Goal: Find specific page/section: Find specific page/section

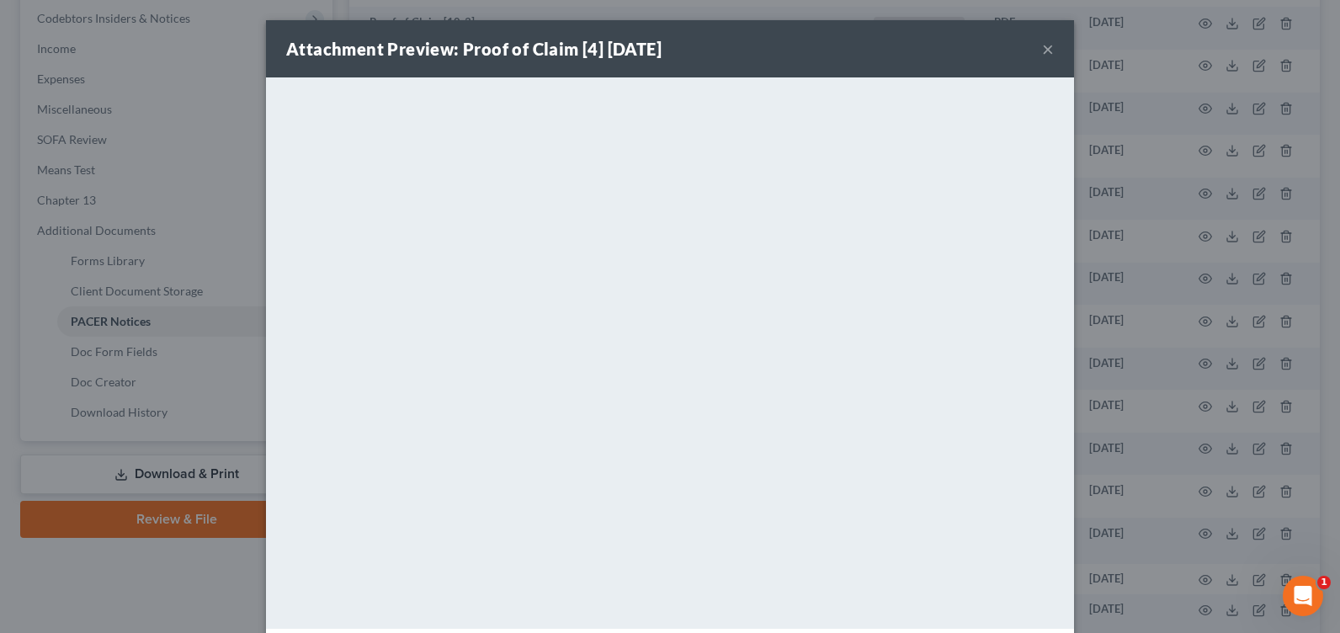
click at [1042, 50] on button "×" at bounding box center [1048, 49] width 12 height 20
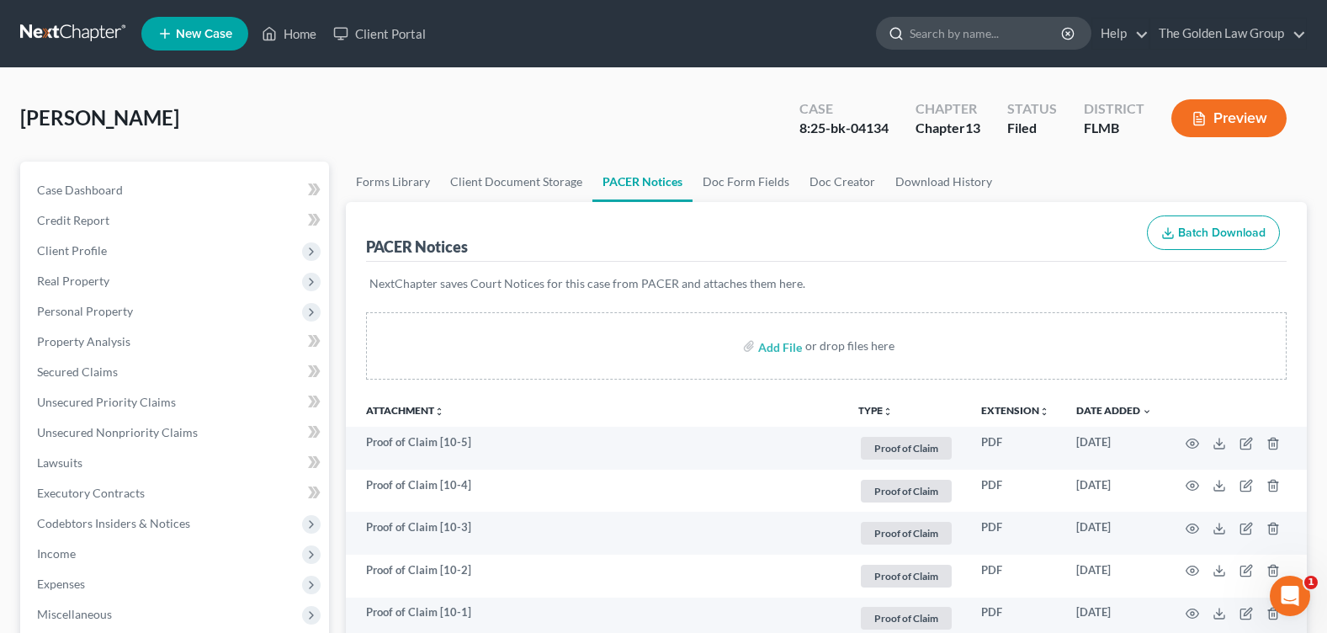
click at [930, 29] on input "search" at bounding box center [987, 33] width 154 height 31
type input "[PERSON_NAME]"
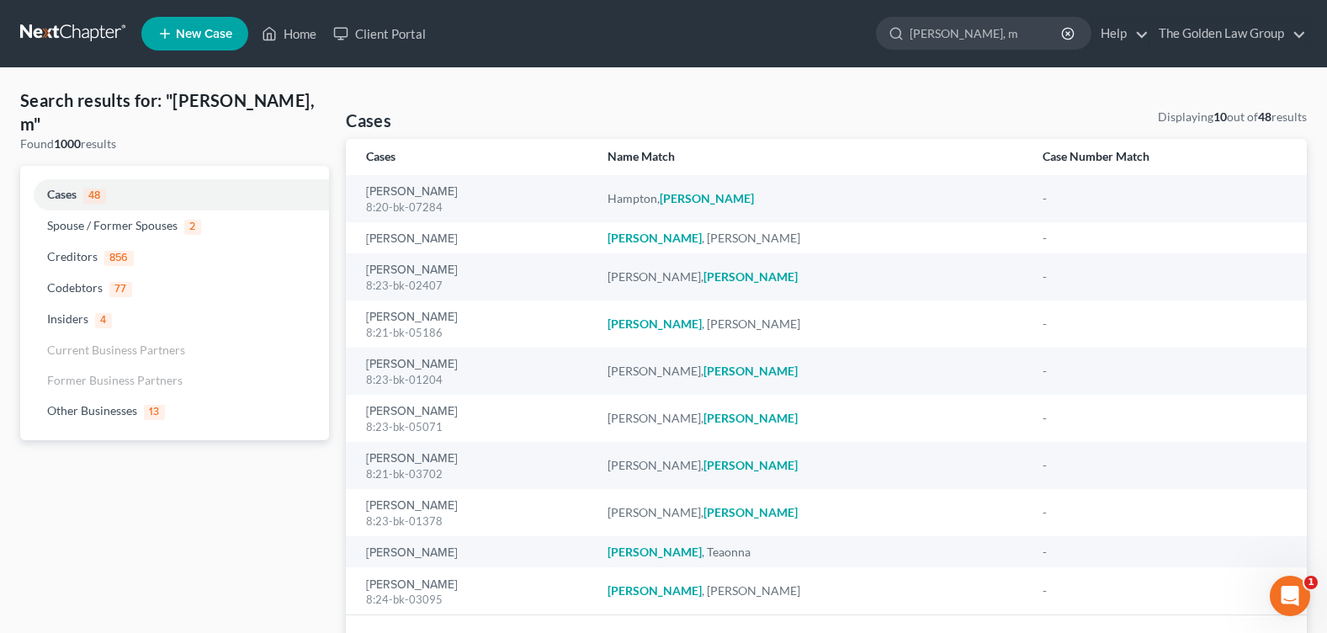
type input "[PERSON_NAME], m"
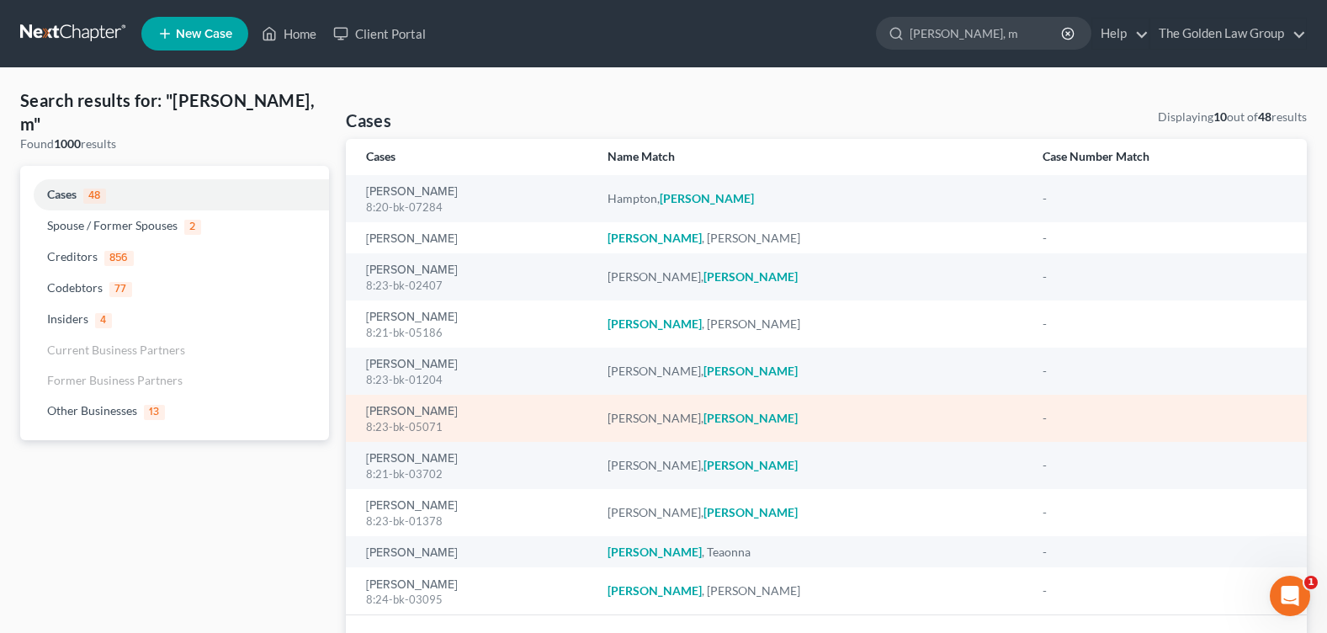
scroll to position [104, 0]
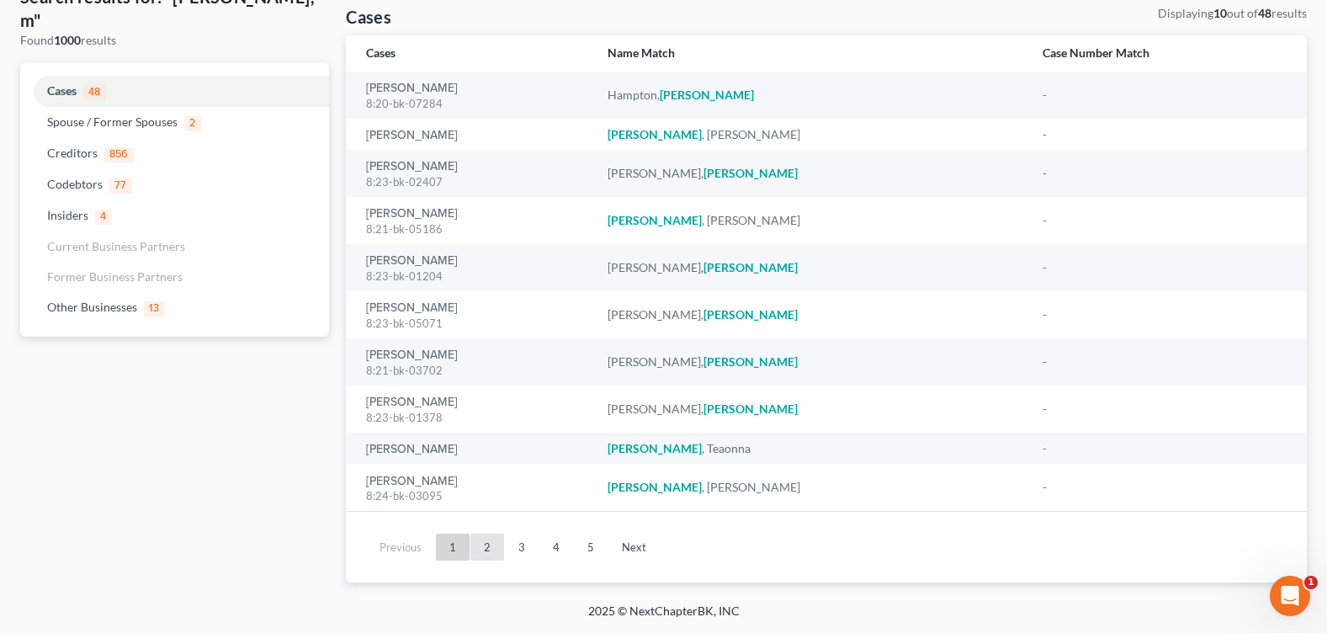
click at [483, 537] on link "2" at bounding box center [488, 547] width 34 height 27
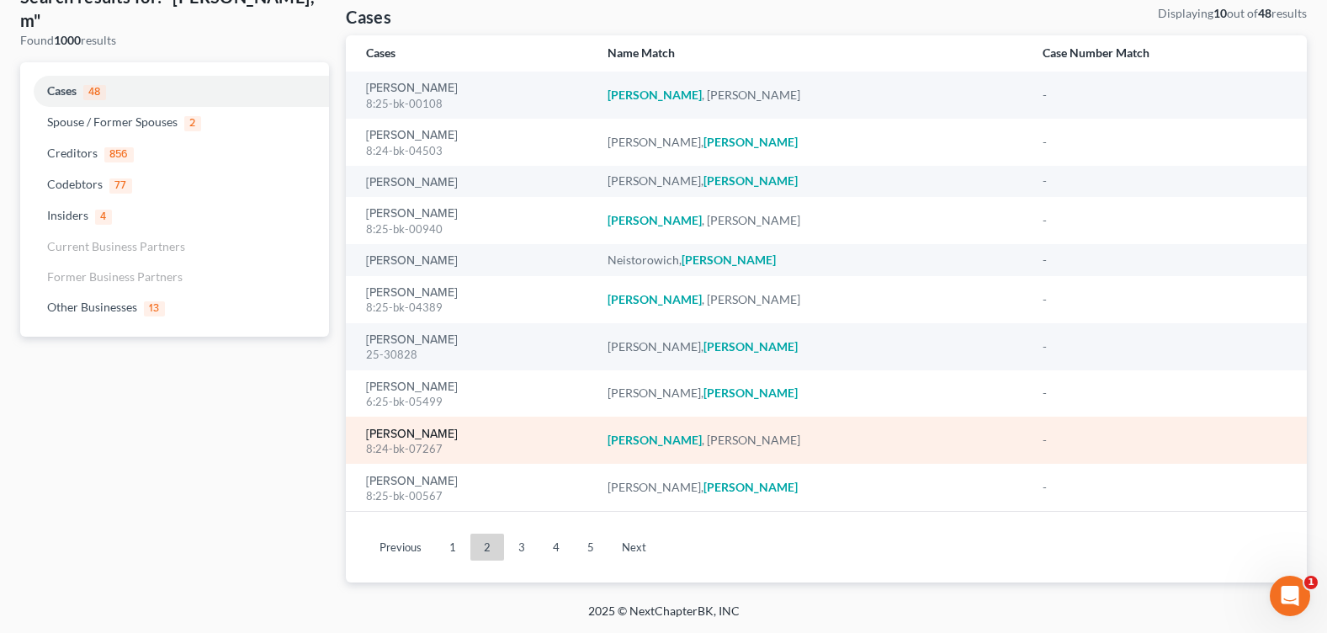
click at [413, 435] on link "[PERSON_NAME]" at bounding box center [412, 434] width 92 height 12
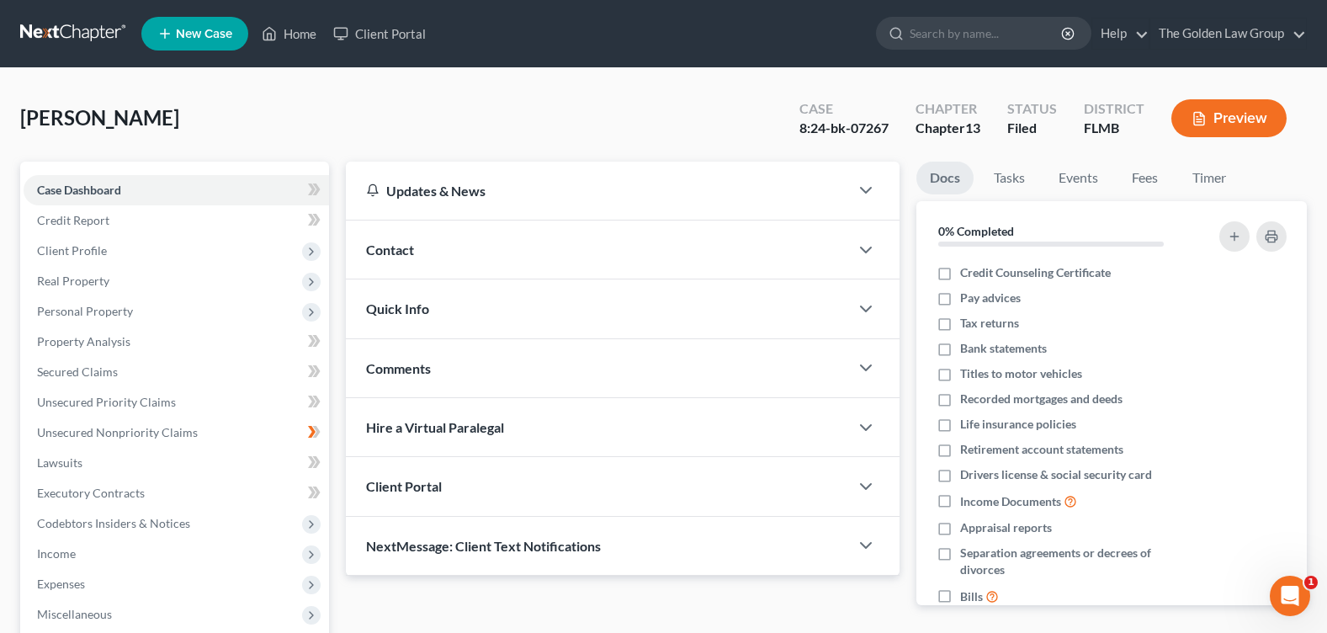
scroll to position [292, 0]
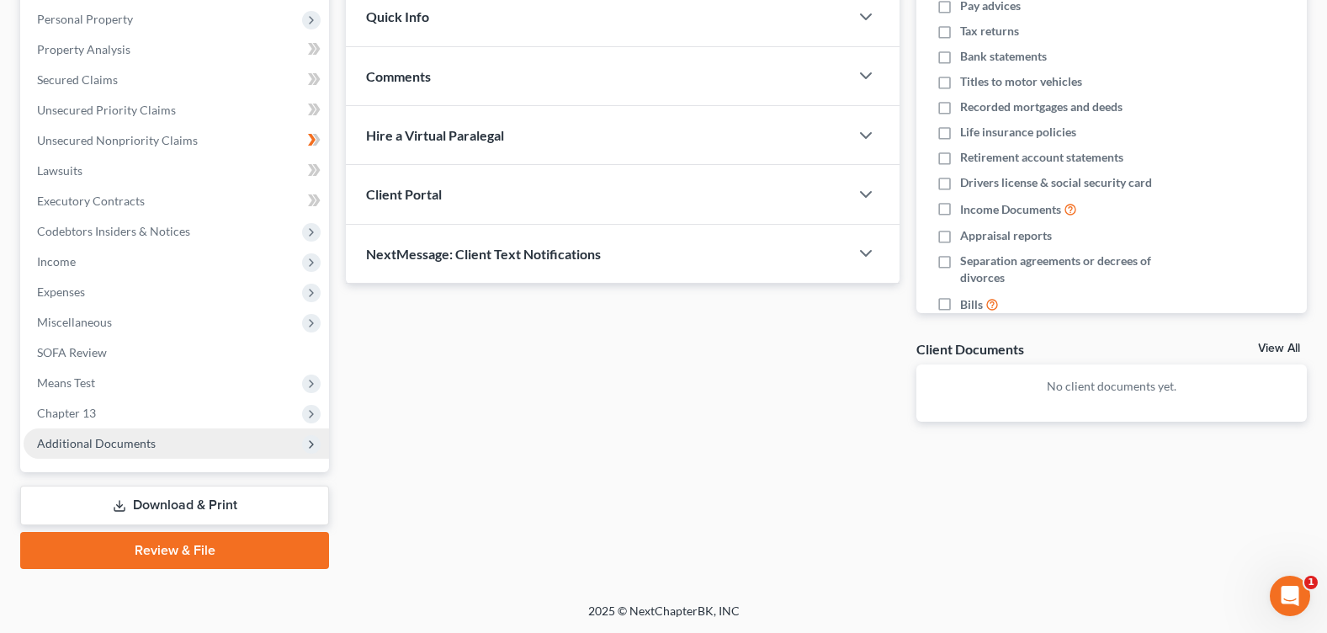
click at [166, 444] on span "Additional Documents" at bounding box center [177, 443] width 306 height 30
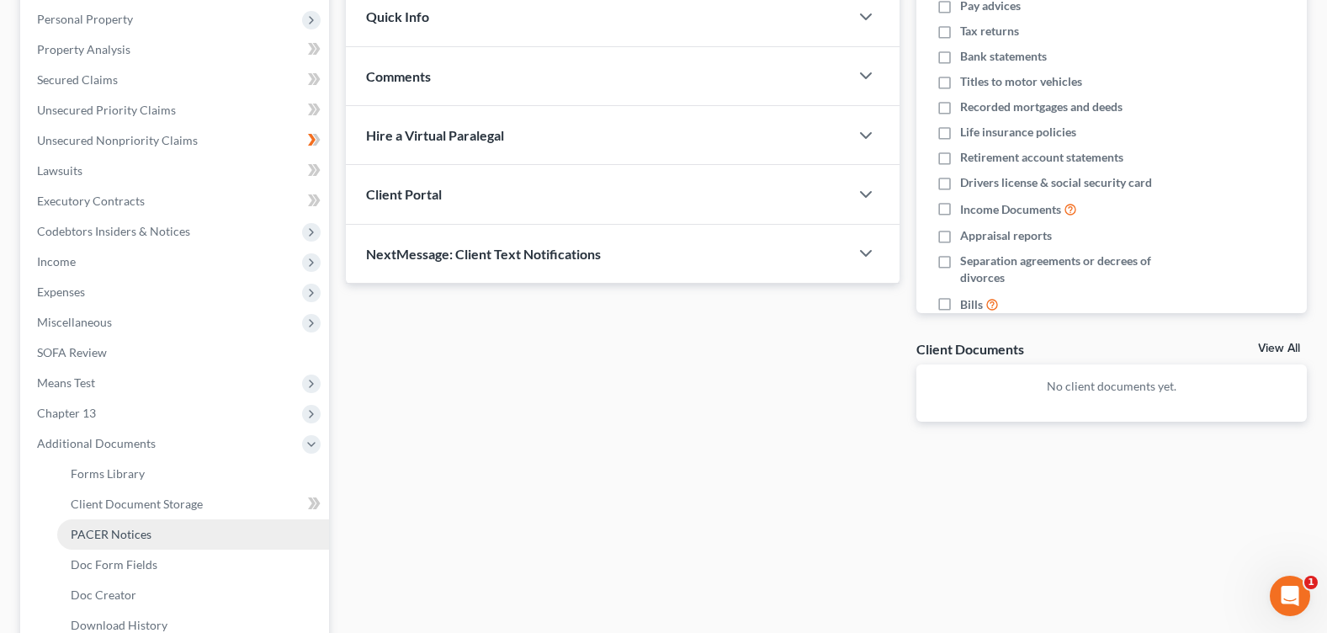
click at [147, 535] on span "PACER Notices" at bounding box center [111, 534] width 81 height 14
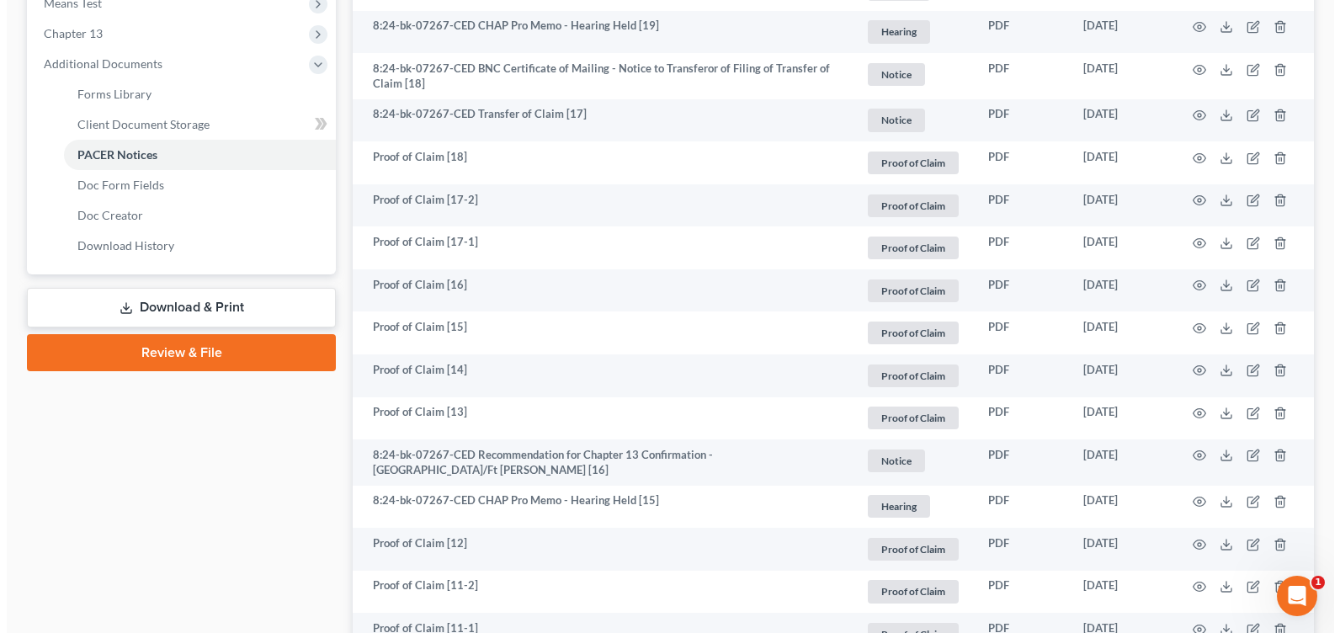
scroll to position [419, 0]
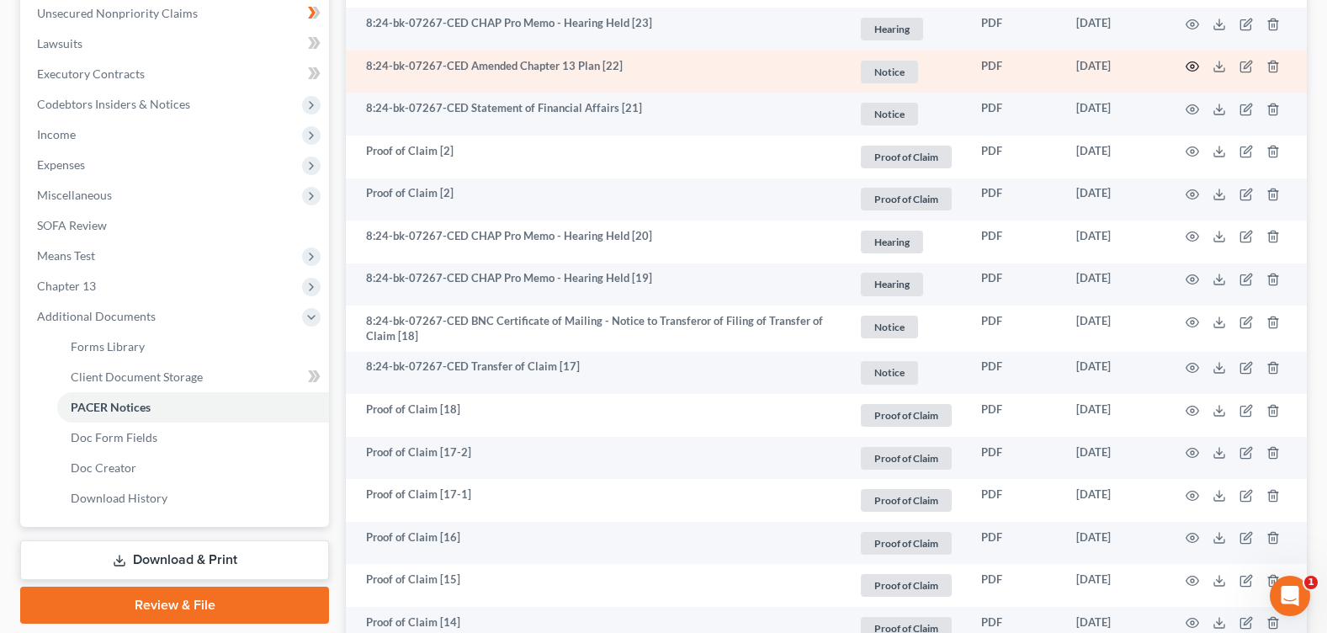
click at [1190, 64] on icon "button" at bounding box center [1192, 66] width 13 height 13
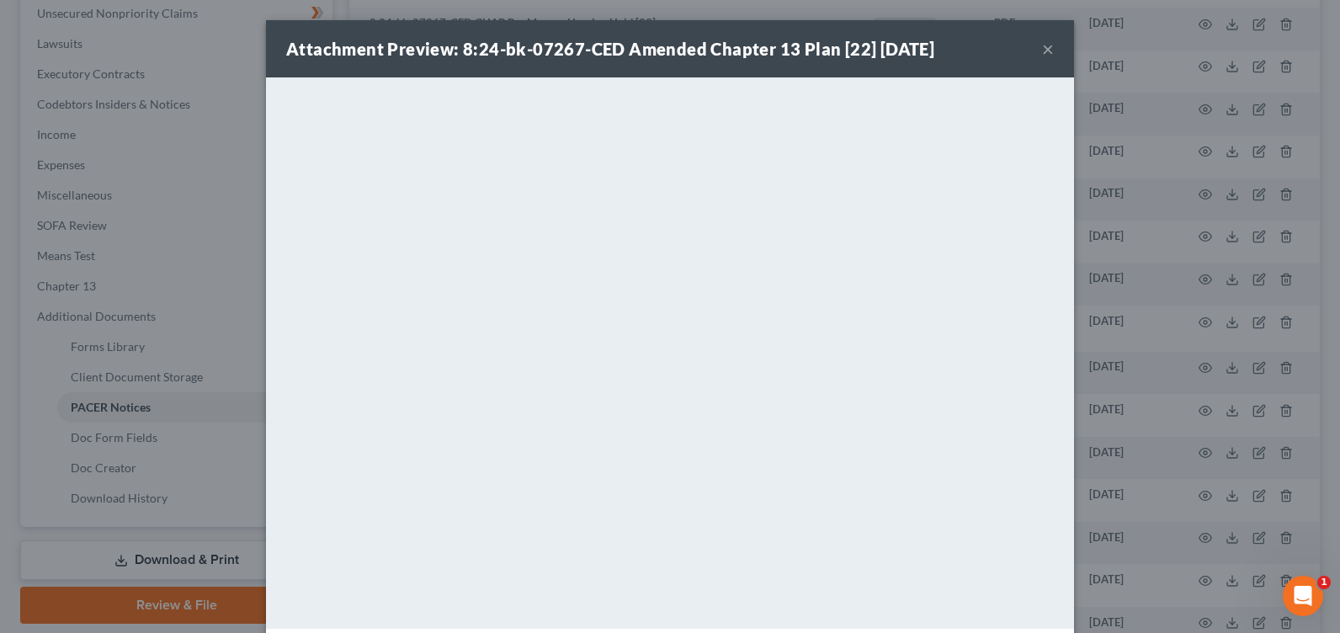
click at [1042, 49] on button "×" at bounding box center [1048, 49] width 12 height 20
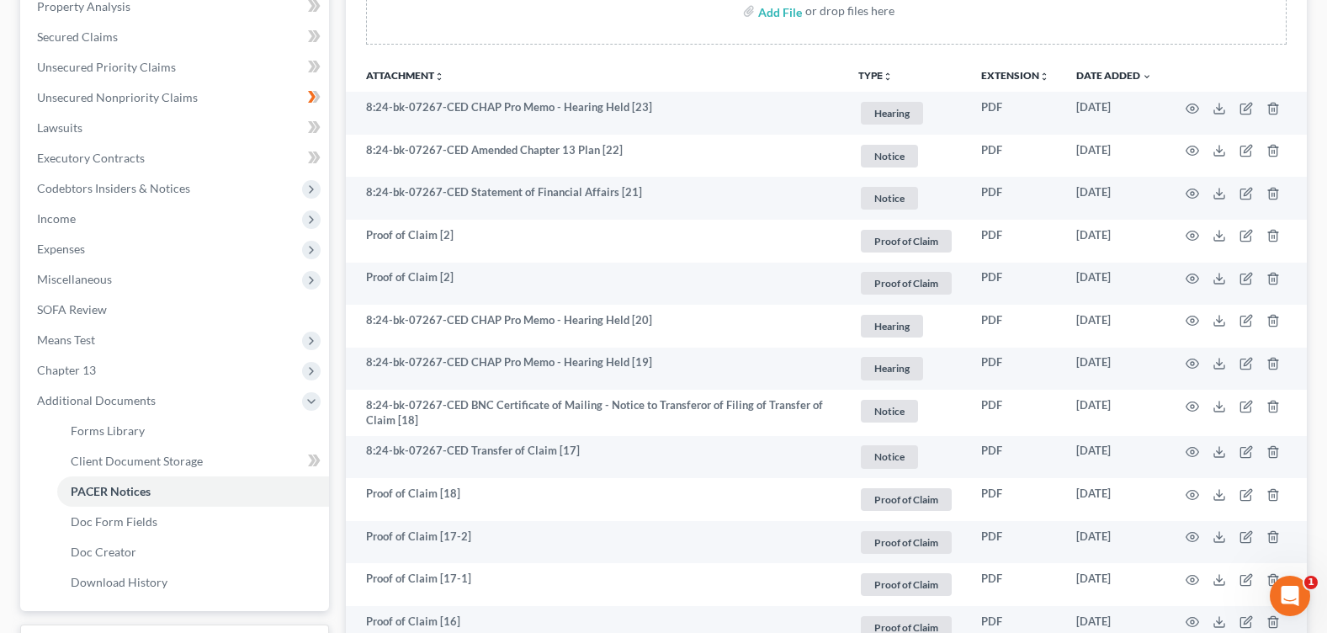
scroll to position [0, 0]
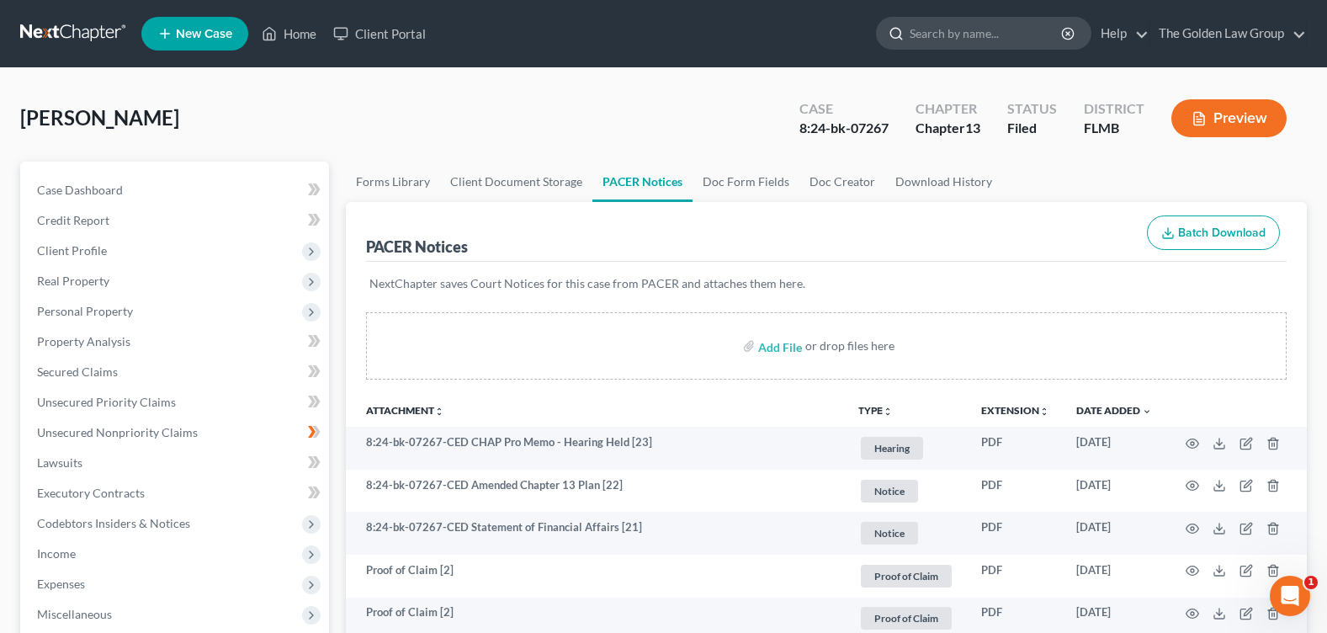
click at [976, 35] on input "search" at bounding box center [987, 33] width 154 height 31
type input "[PERSON_NAME]"
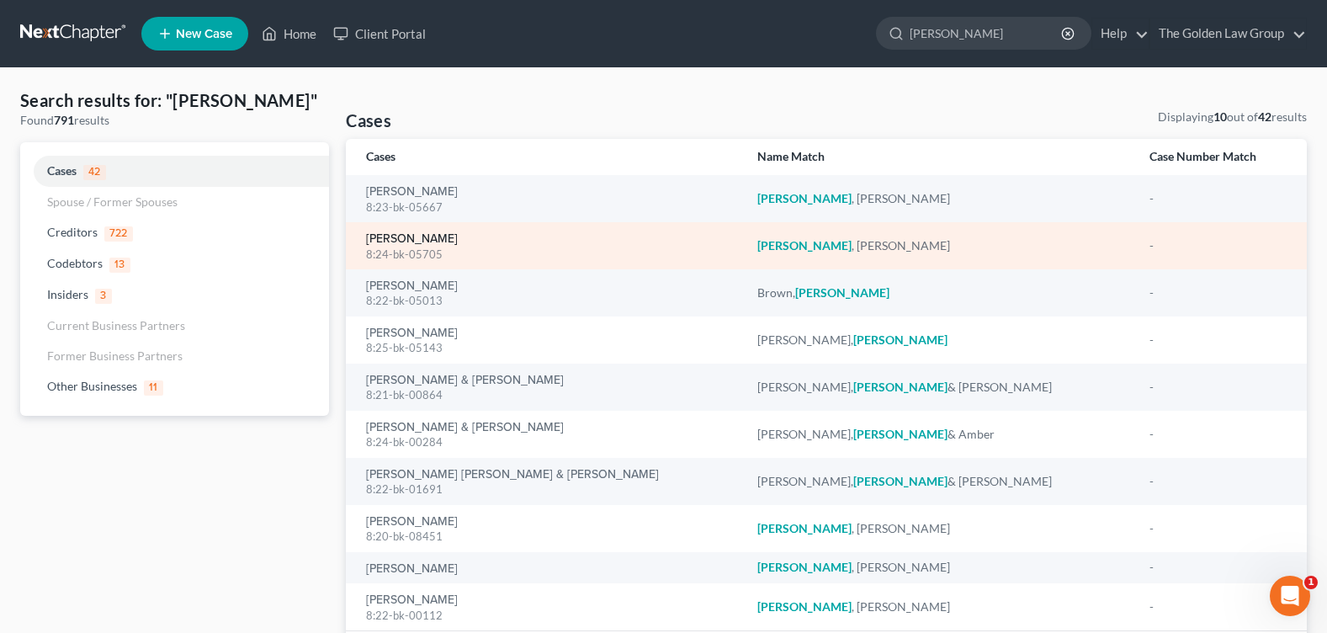
click at [407, 235] on link "[PERSON_NAME]" at bounding box center [412, 239] width 92 height 12
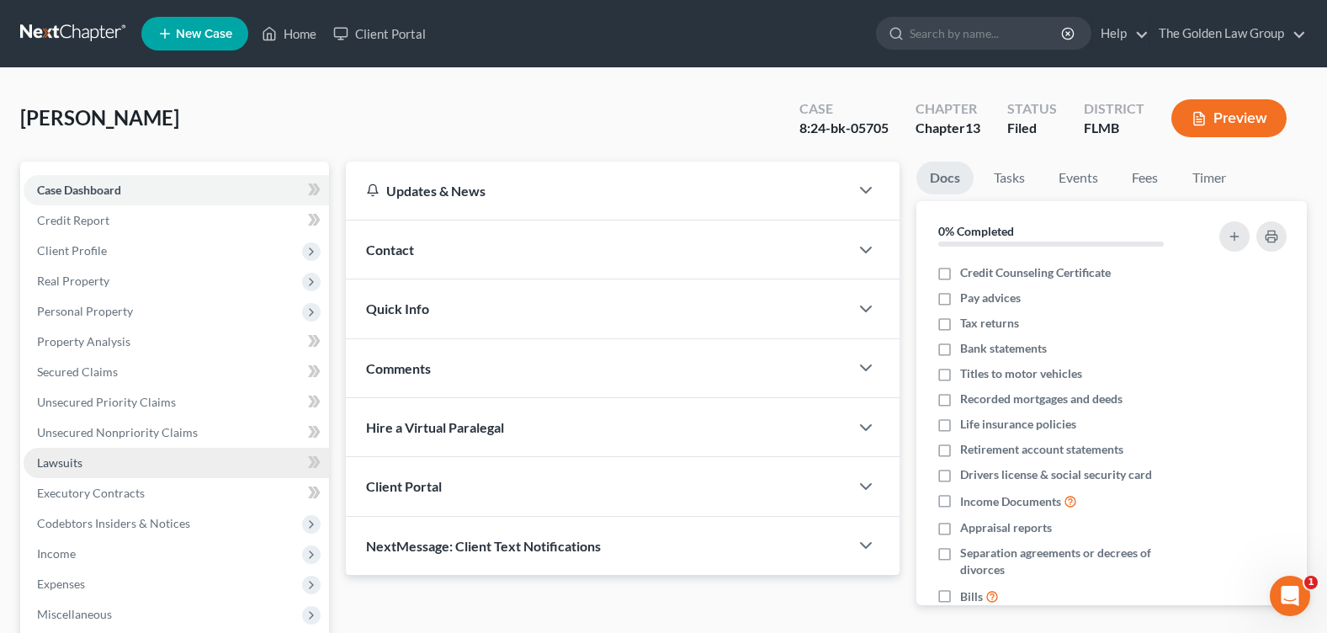
scroll to position [253, 0]
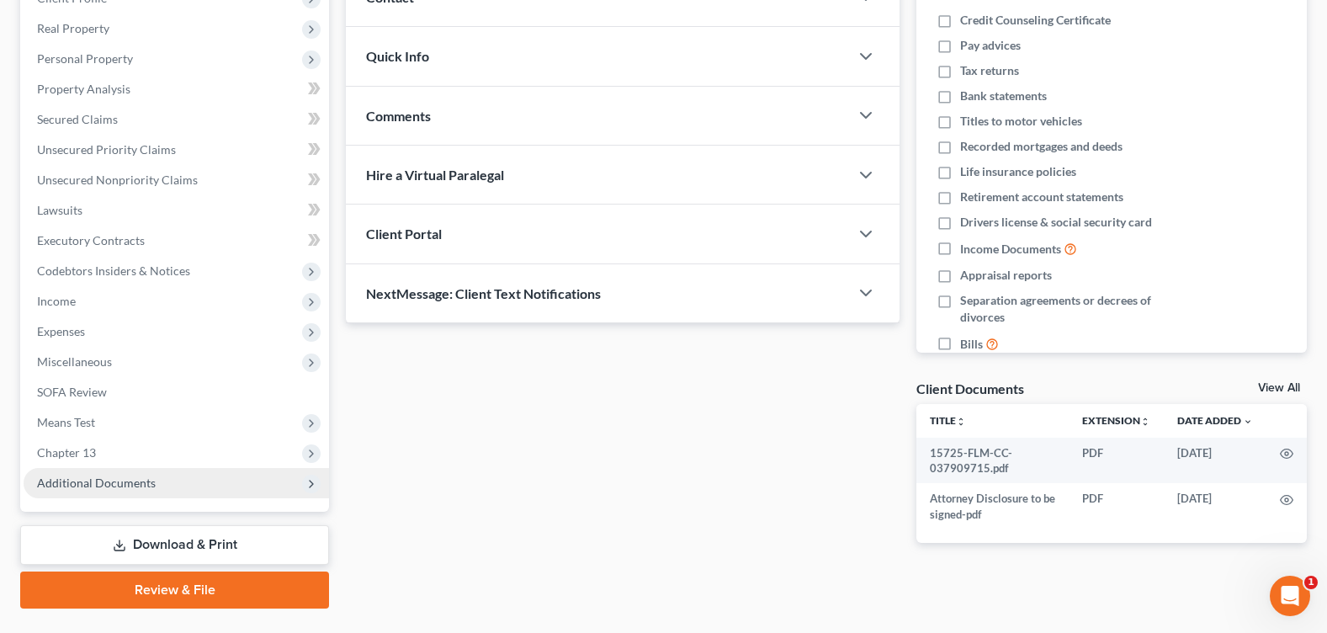
click at [111, 485] on span "Additional Documents" at bounding box center [96, 483] width 119 height 14
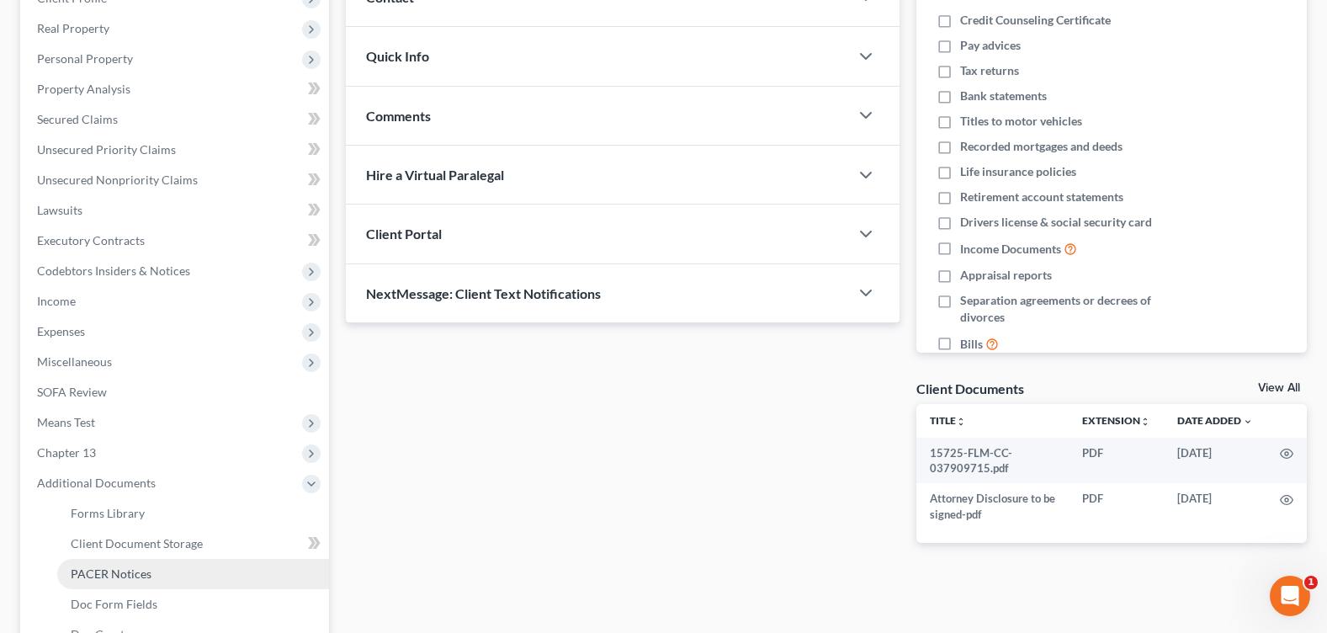
click at [132, 572] on span "PACER Notices" at bounding box center [111, 574] width 81 height 14
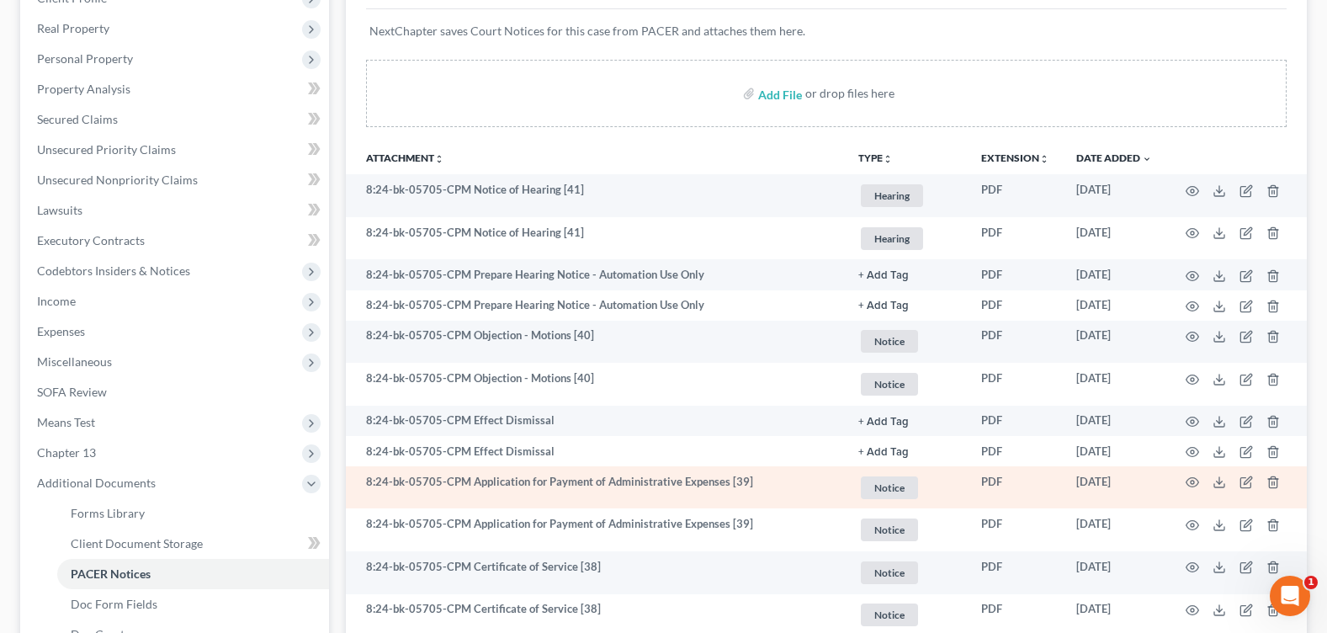
scroll to position [337, 0]
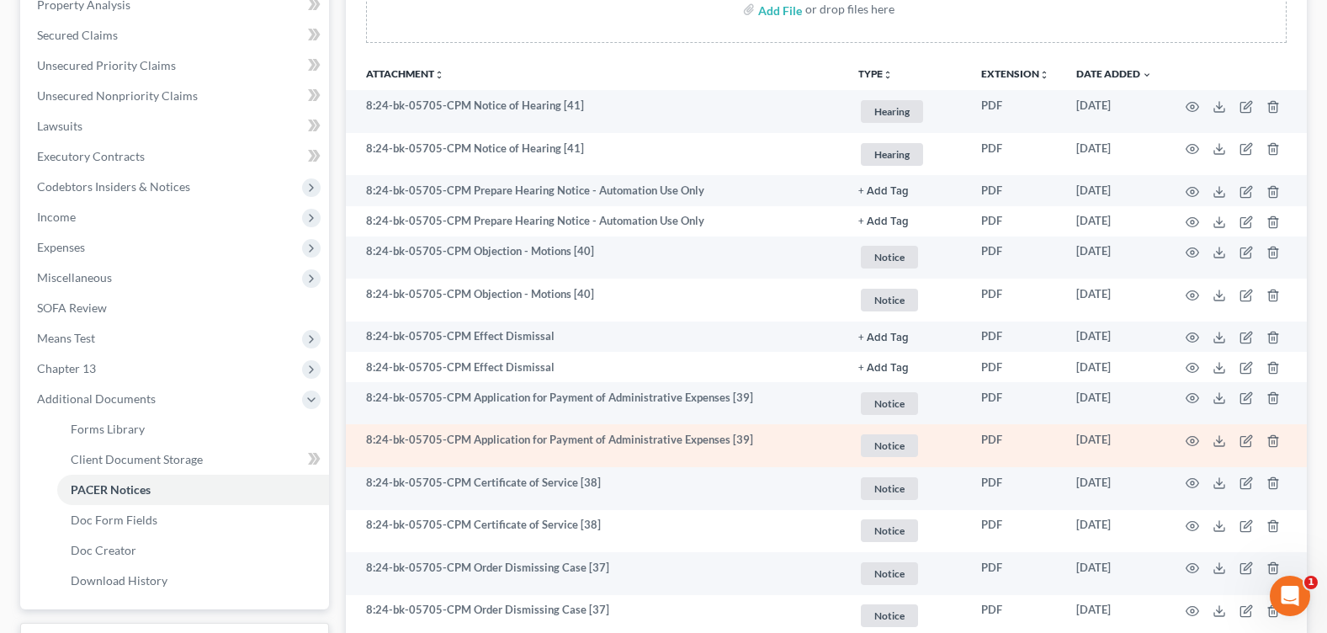
click at [1185, 441] on td at bounding box center [1236, 445] width 141 height 43
click at [1193, 439] on circle "button" at bounding box center [1192, 440] width 3 height 3
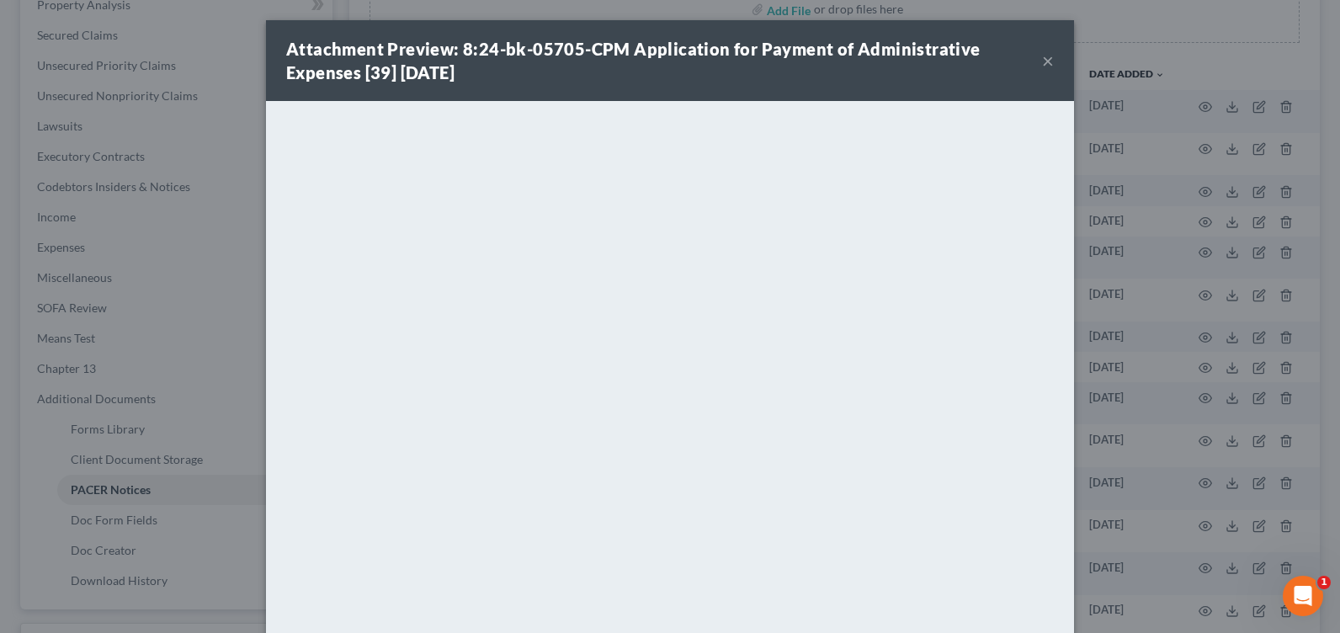
click at [1044, 60] on button "×" at bounding box center [1048, 61] width 12 height 20
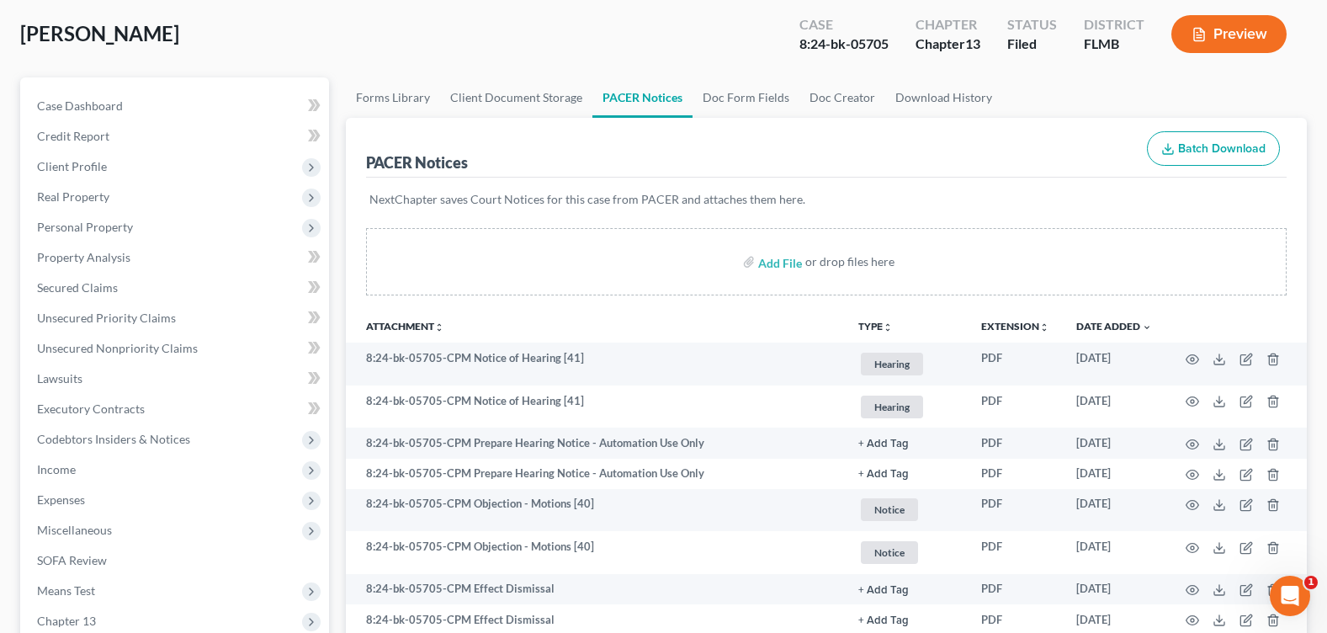
scroll to position [0, 0]
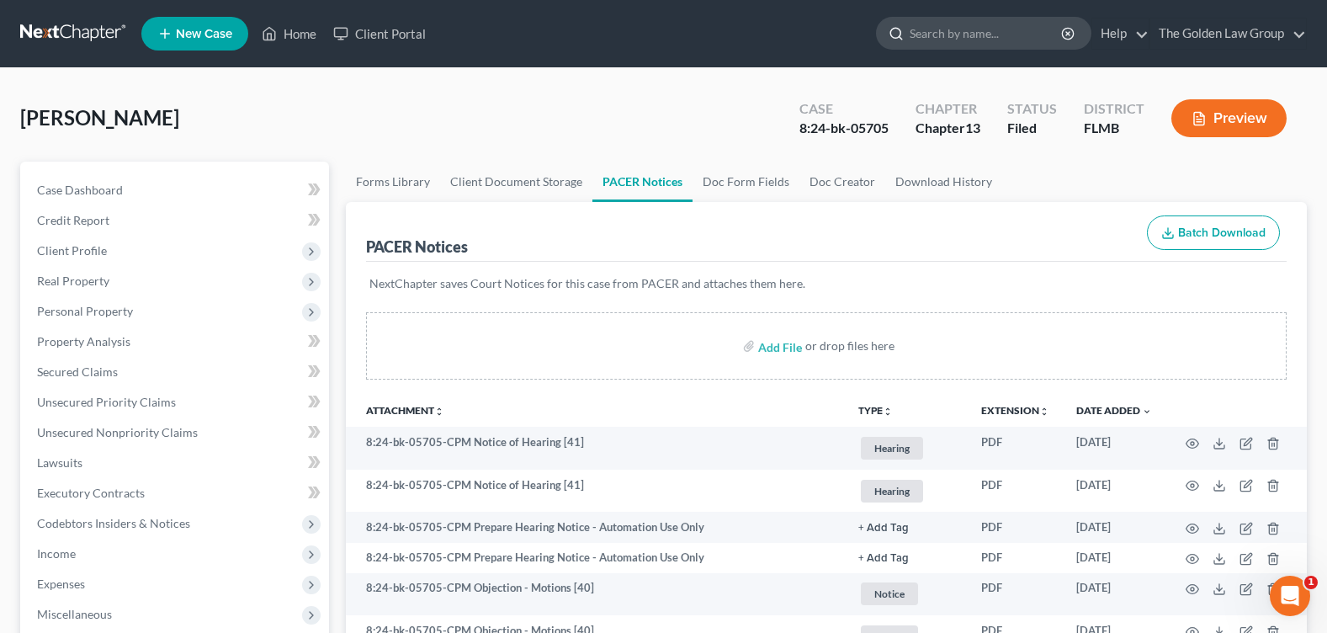
click at [996, 25] on input "search" at bounding box center [987, 33] width 154 height 31
type input "[PERSON_NAME]"
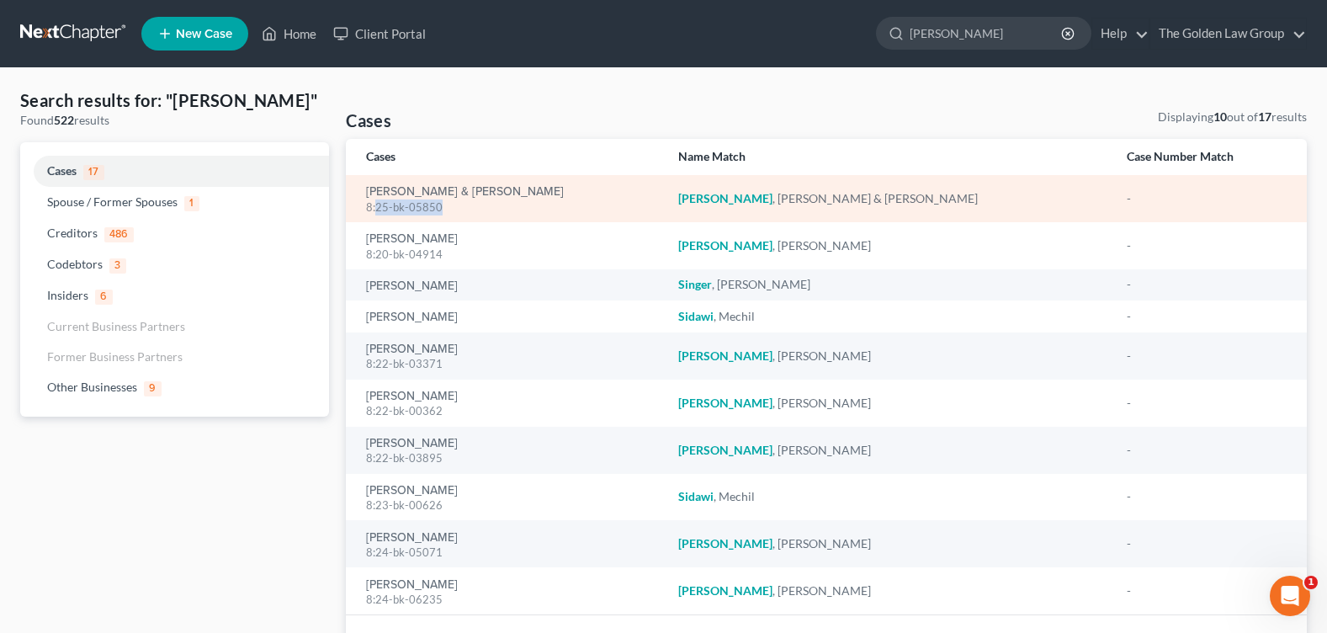
drag, startPoint x: 458, startPoint y: 213, endPoint x: 377, endPoint y: 202, distance: 81.5
click at [377, 202] on div "8:25-bk-05850" at bounding box center [508, 207] width 285 height 16
copy div "25-bk-05850"
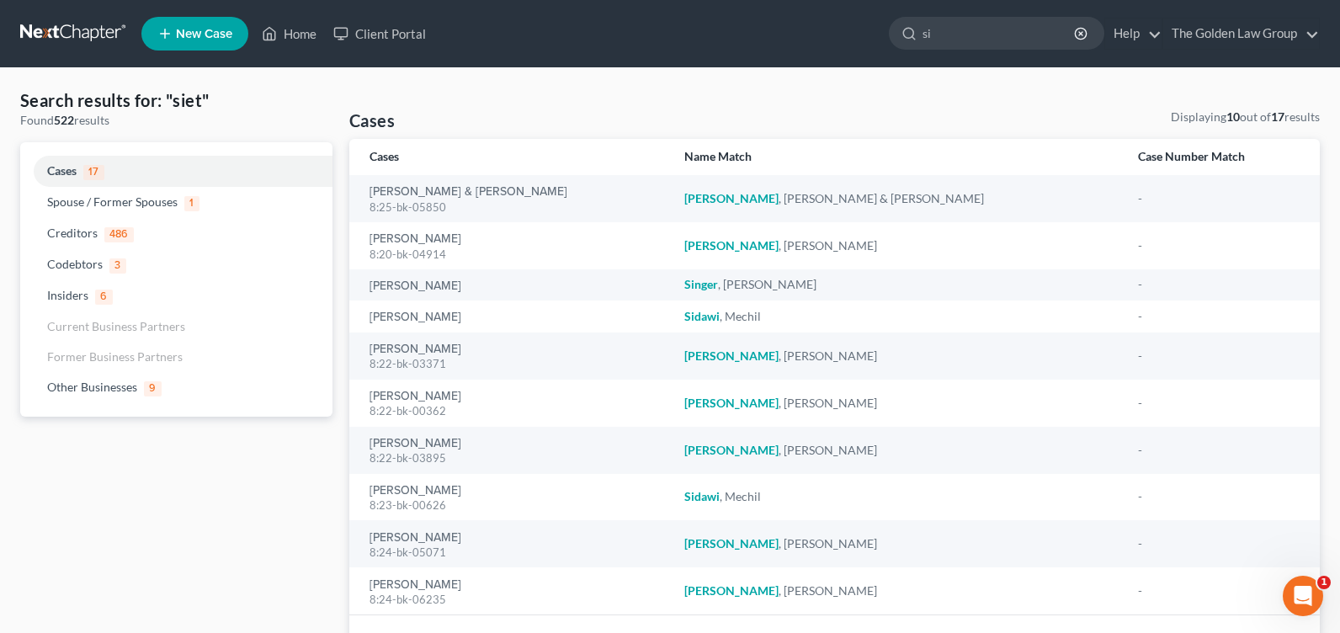
type input "s"
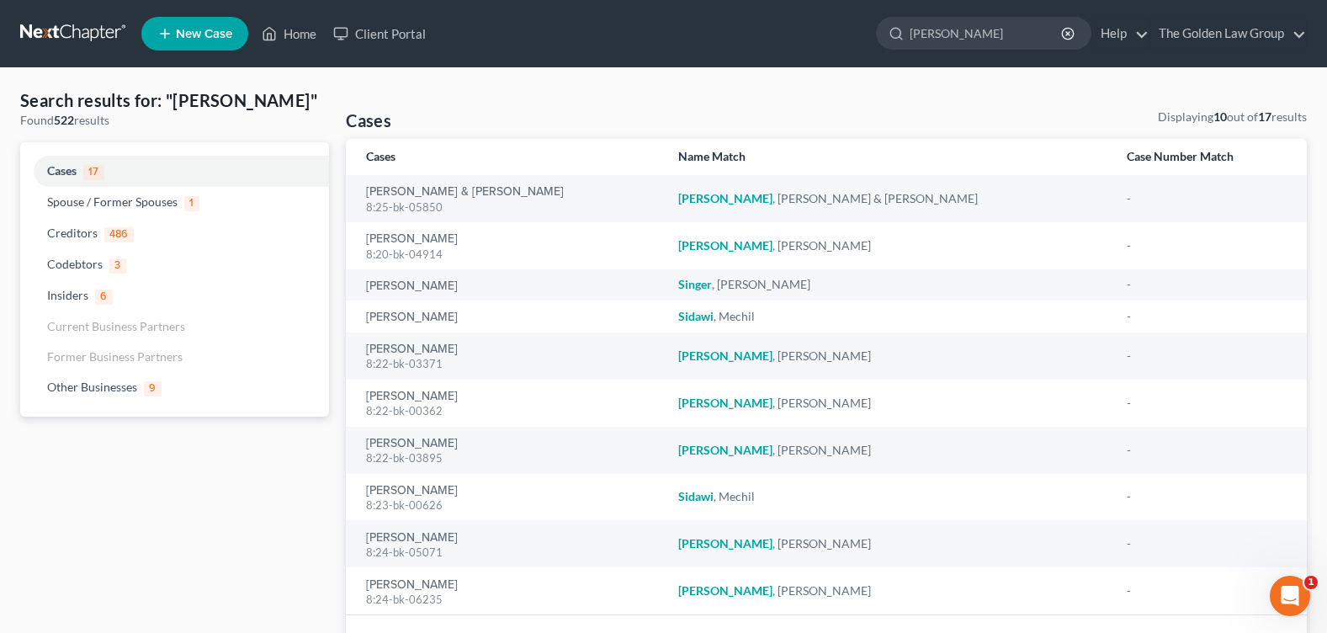
type input "[PERSON_NAME]"
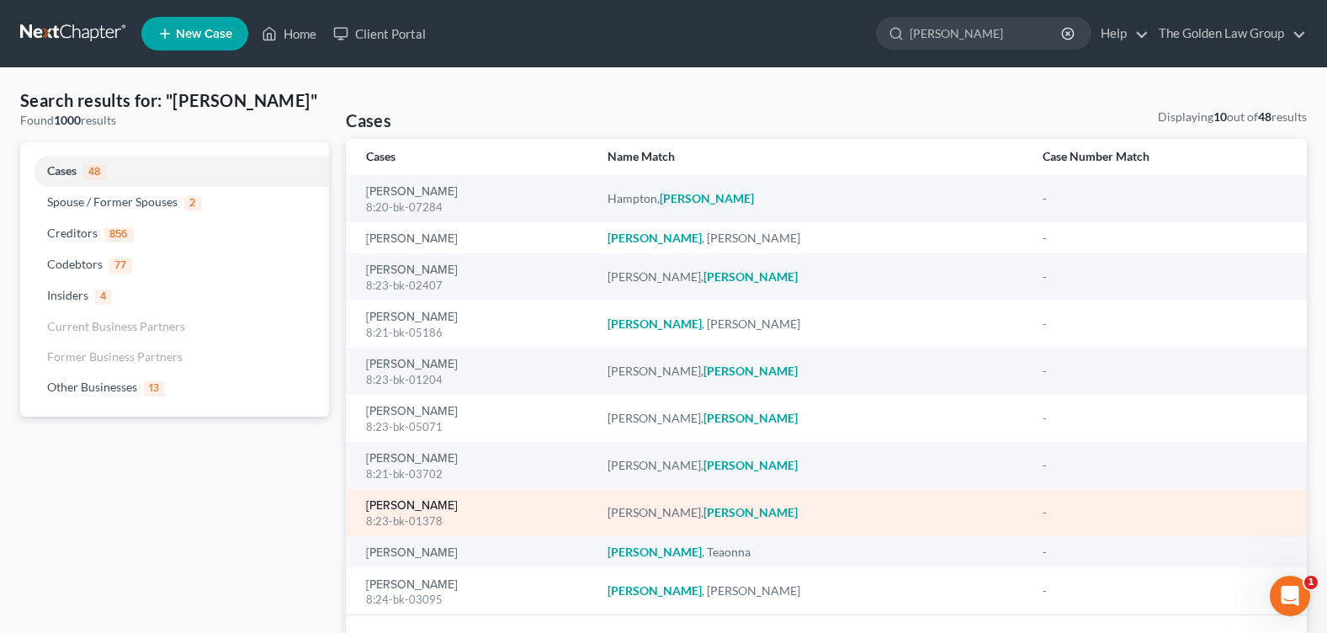
scroll to position [104, 0]
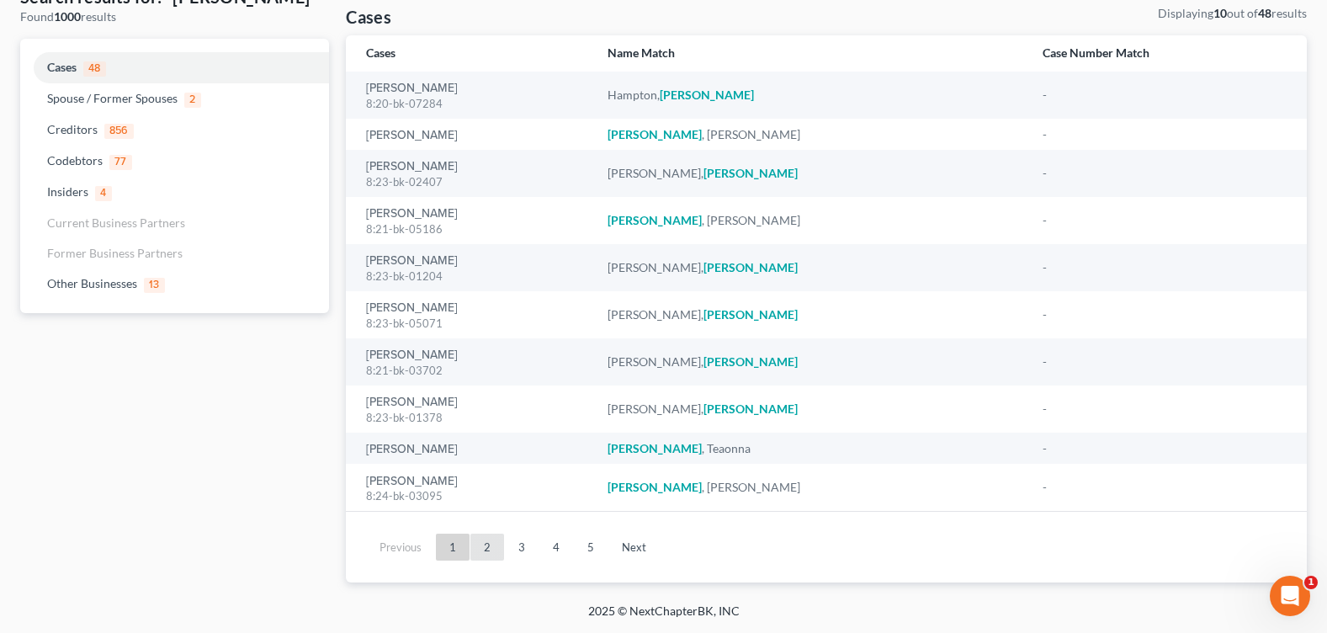
click at [487, 545] on link "2" at bounding box center [488, 547] width 34 height 27
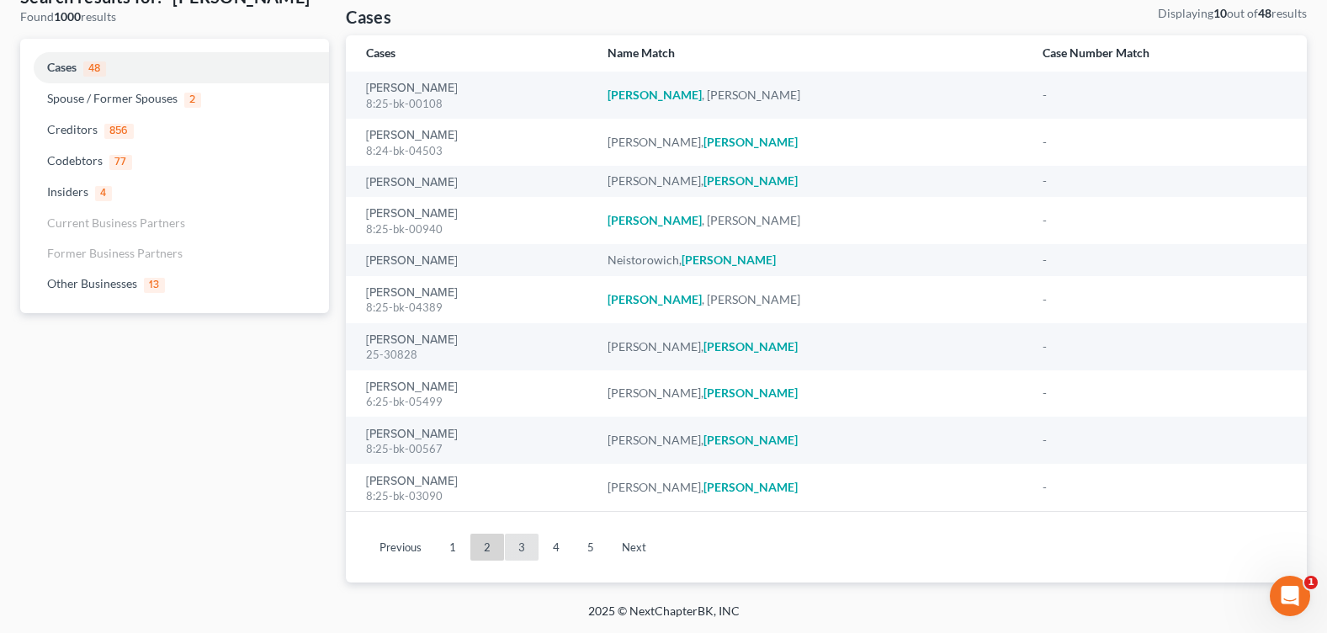
click at [520, 542] on link "3" at bounding box center [522, 547] width 34 height 27
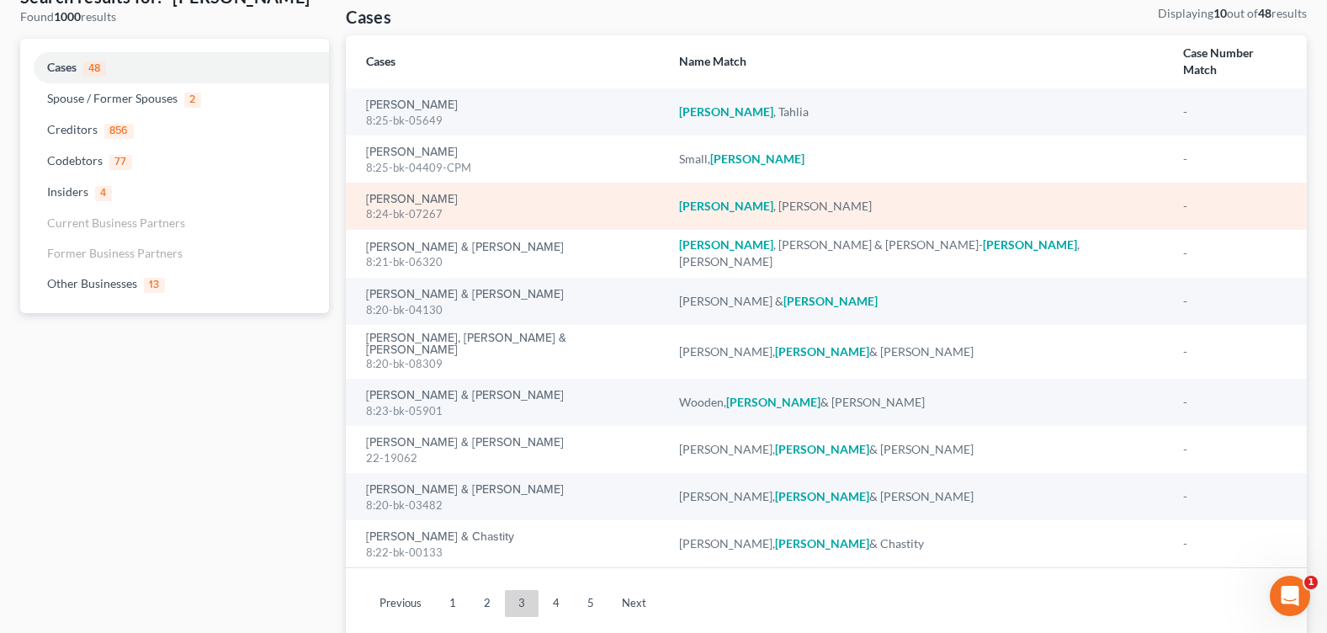
click at [418, 183] on td "[PERSON_NAME] 8:24-bk-07267" at bounding box center [505, 206] width 319 height 47
click at [416, 194] on link "[PERSON_NAME]" at bounding box center [412, 200] width 92 height 12
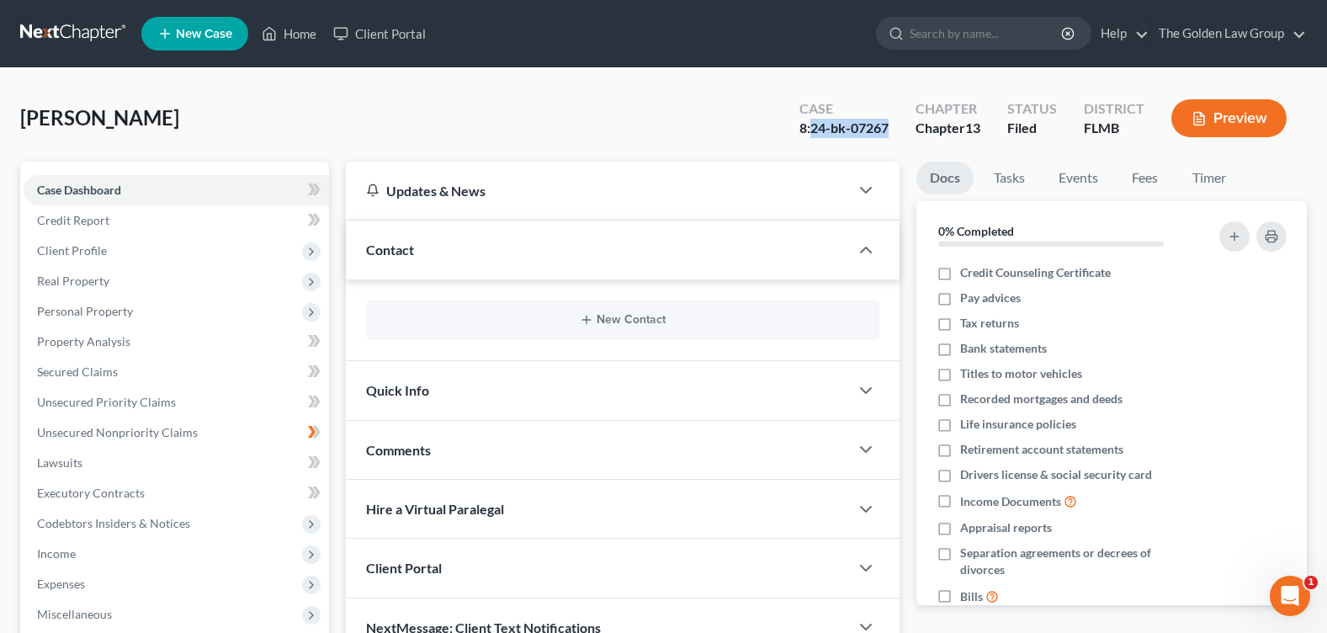
drag, startPoint x: 890, startPoint y: 132, endPoint x: 812, endPoint y: 132, distance: 77.4
click at [812, 132] on div "Case 8:24-bk-07267" at bounding box center [844, 120] width 116 height 50
copy div "24-bk-07267"
